Goal: Find specific page/section: Find specific page/section

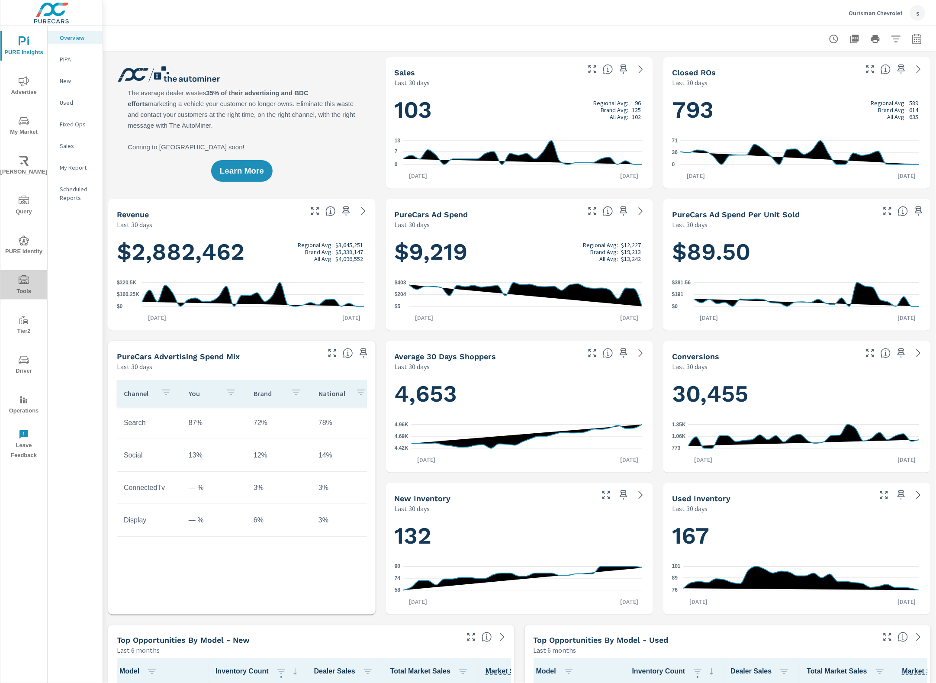
click at [29, 284] on icon "nav menu" at bounding box center [24, 280] width 10 height 10
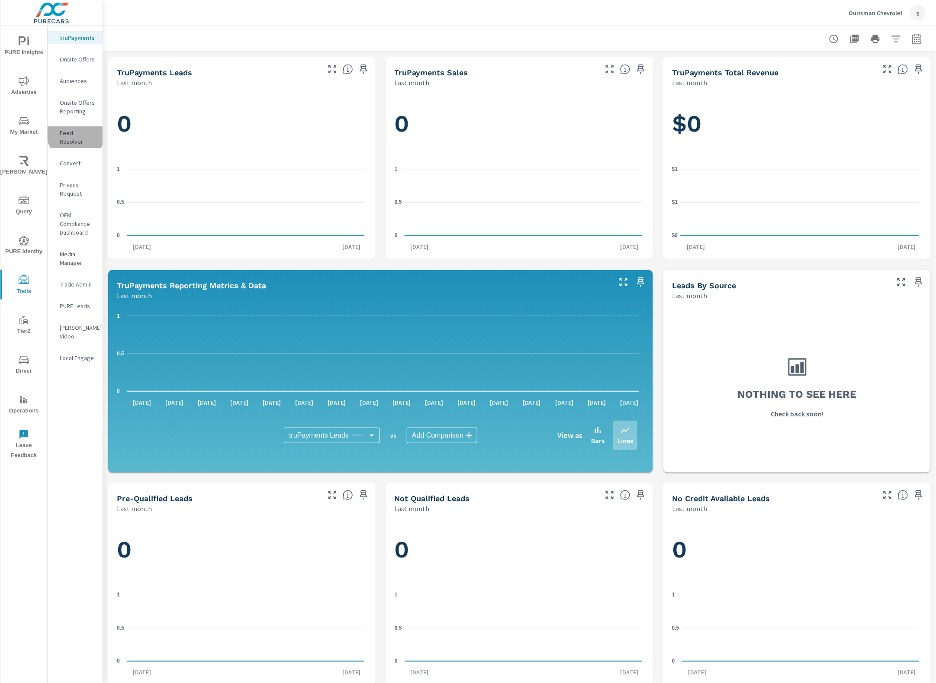
click at [76, 133] on p "Feed Resolver" at bounding box center [78, 137] width 36 height 17
